Goal: Task Accomplishment & Management: Use online tool/utility

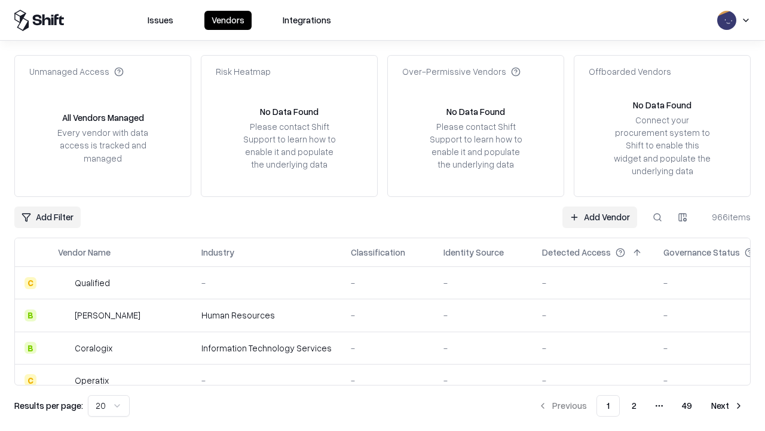
click at [600, 216] on link "Add Vendor" at bounding box center [600, 217] width 75 height 22
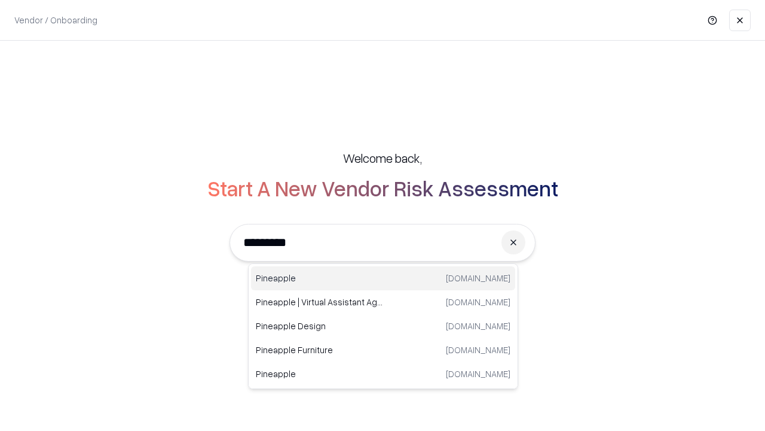
click at [383, 278] on div "Pineapple [DOMAIN_NAME]" at bounding box center [383, 278] width 264 height 24
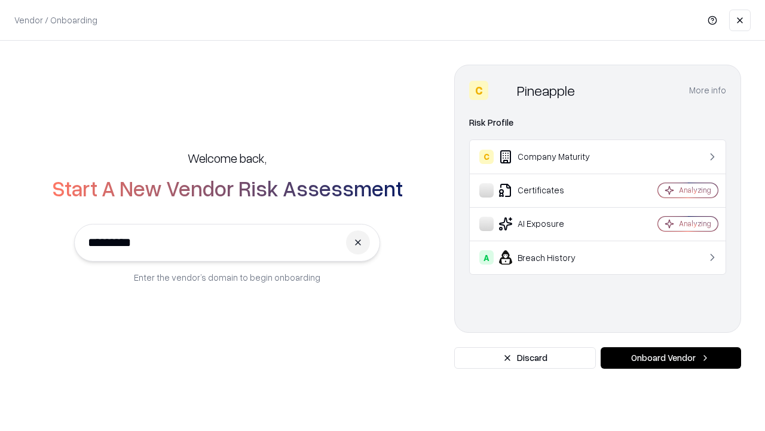
type input "*********"
click at [671, 358] on button "Onboard Vendor" at bounding box center [671, 358] width 141 height 22
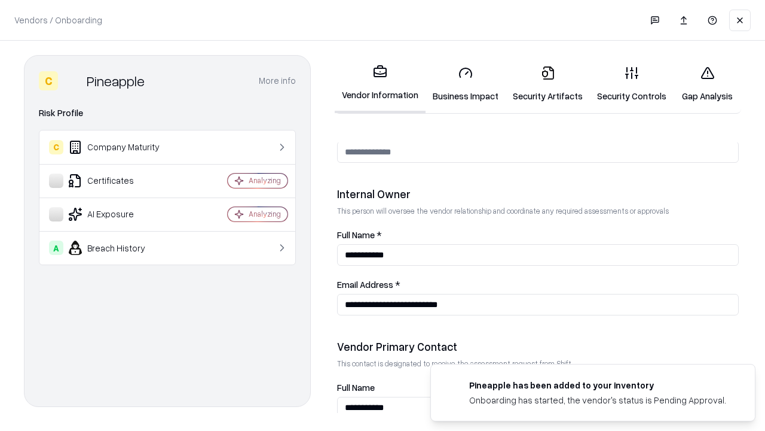
scroll to position [619, 0]
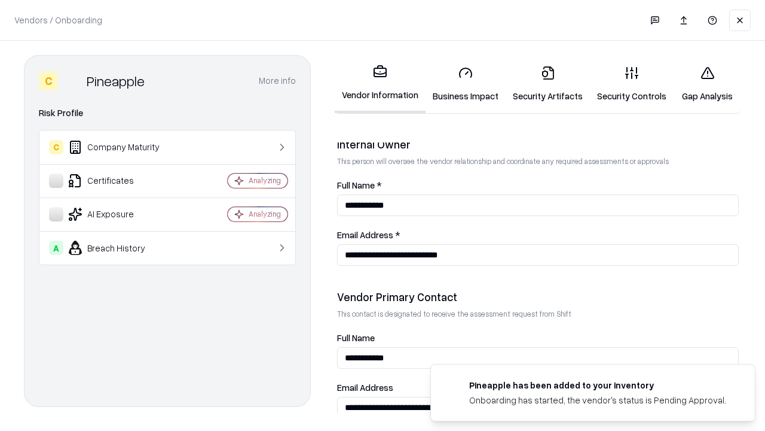
click at [466, 84] on link "Business Impact" at bounding box center [466, 84] width 80 height 56
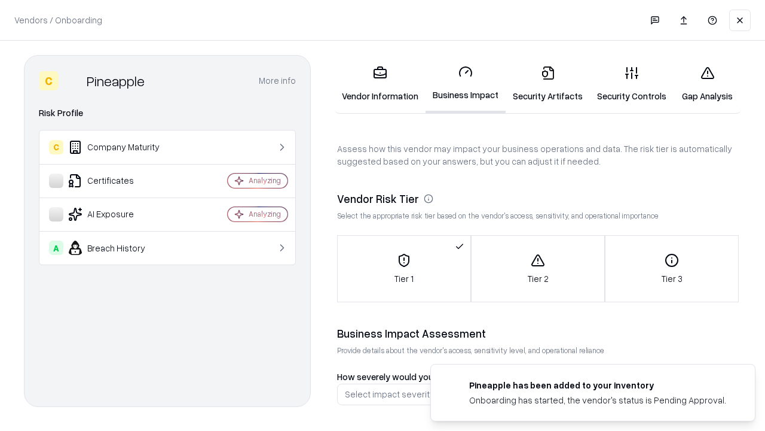
click at [707, 84] on link "Gap Analysis" at bounding box center [708, 84] width 68 height 56
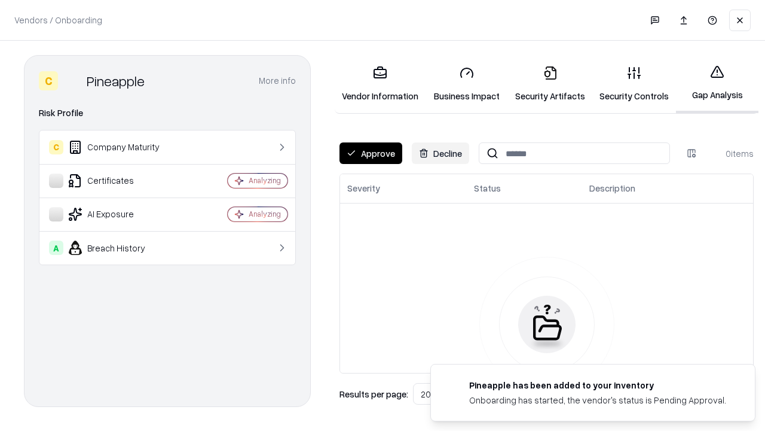
click at [371, 153] on button "Approve" at bounding box center [371, 153] width 63 height 22
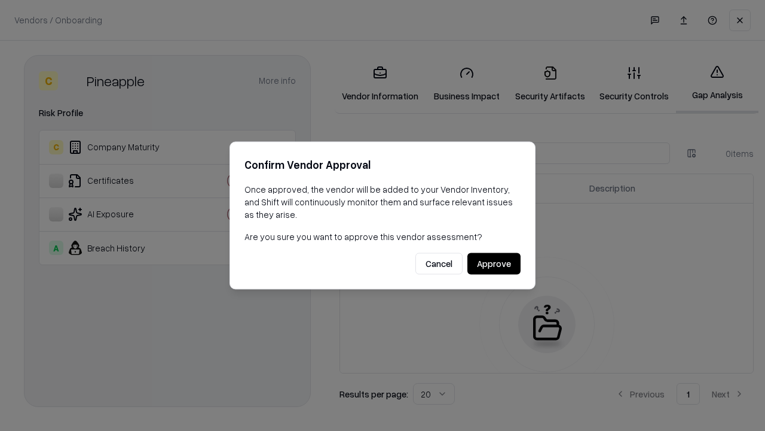
click at [494, 263] on button "Approve" at bounding box center [494, 264] width 53 height 22
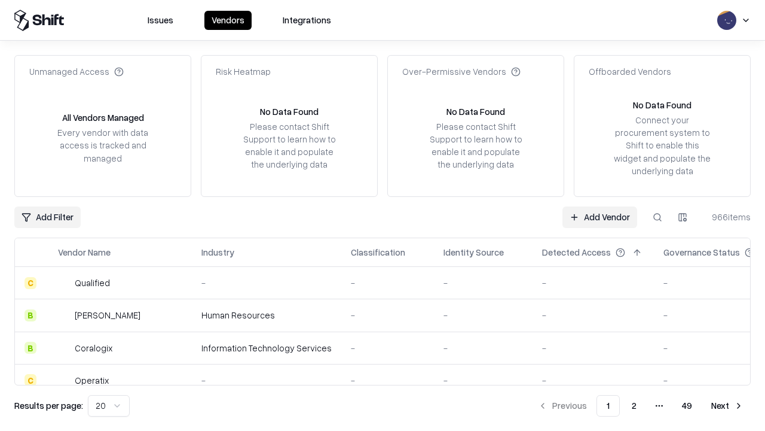
type input "*********"
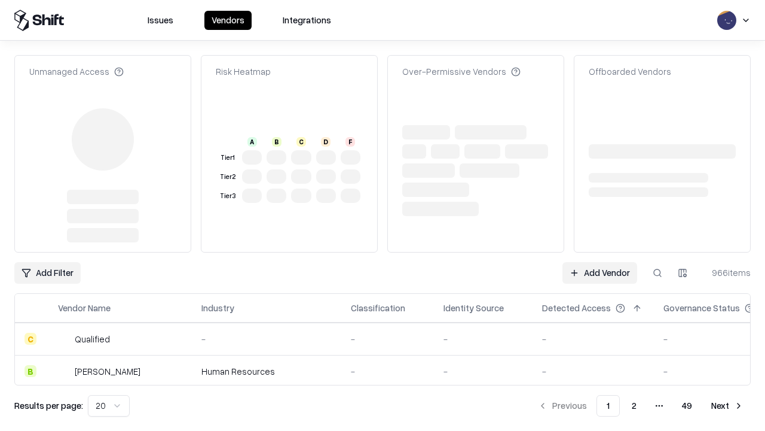
click at [600, 262] on link "Add Vendor" at bounding box center [600, 273] width 75 height 22
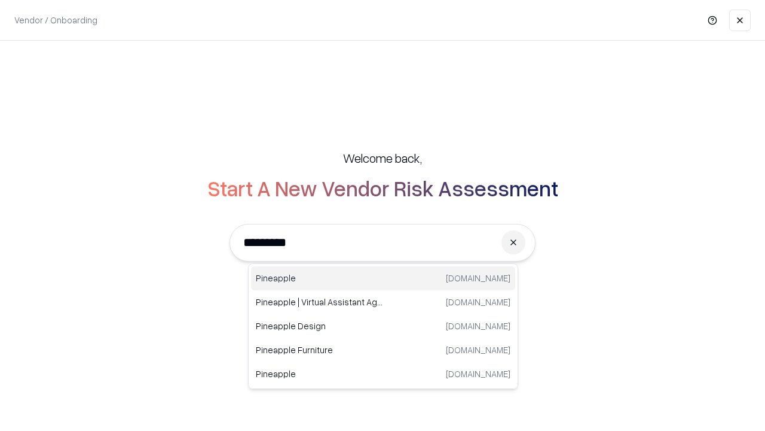
click at [383, 278] on div "Pineapple [DOMAIN_NAME]" at bounding box center [383, 278] width 264 height 24
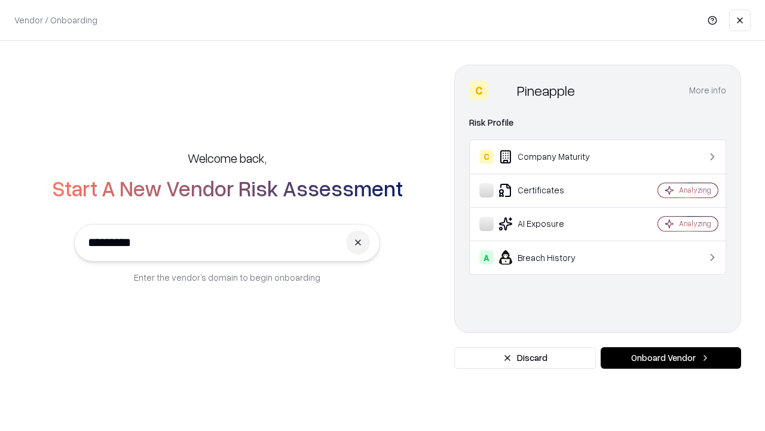
type input "*********"
click at [671, 358] on button "Onboard Vendor" at bounding box center [671, 358] width 141 height 22
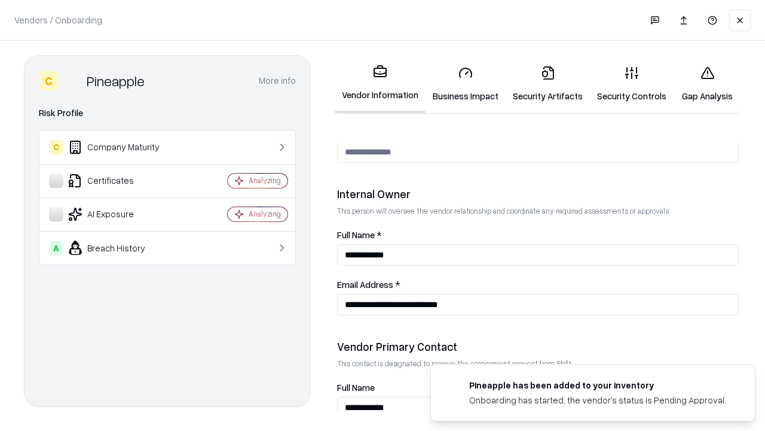
scroll to position [619, 0]
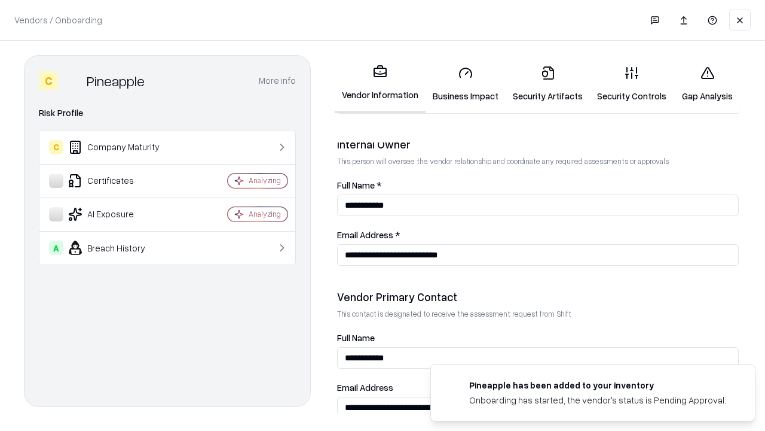
click at [707, 84] on link "Gap Analysis" at bounding box center [708, 84] width 68 height 56
